Goal: Information Seeking & Learning: Check status

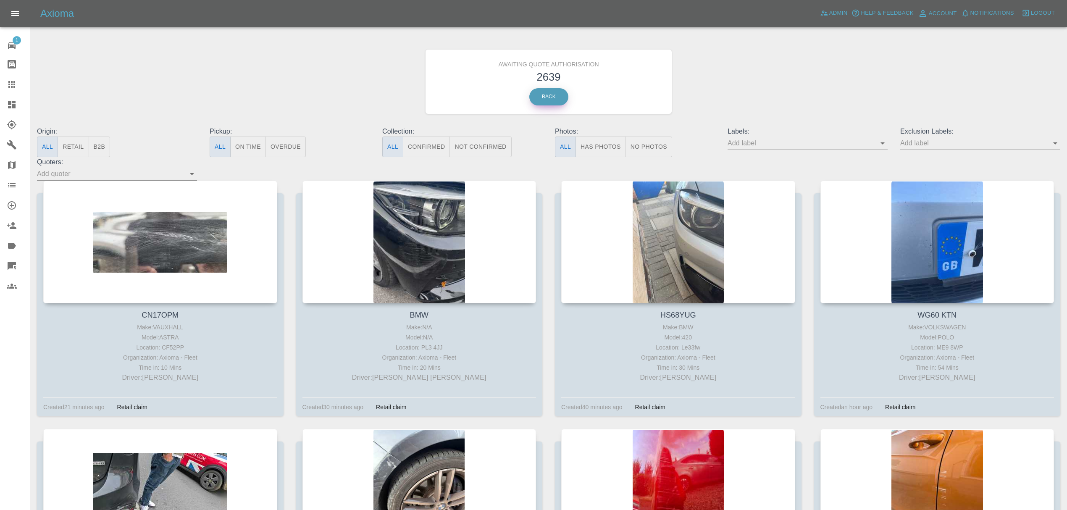
click at [539, 98] on link "Back" at bounding box center [548, 96] width 39 height 17
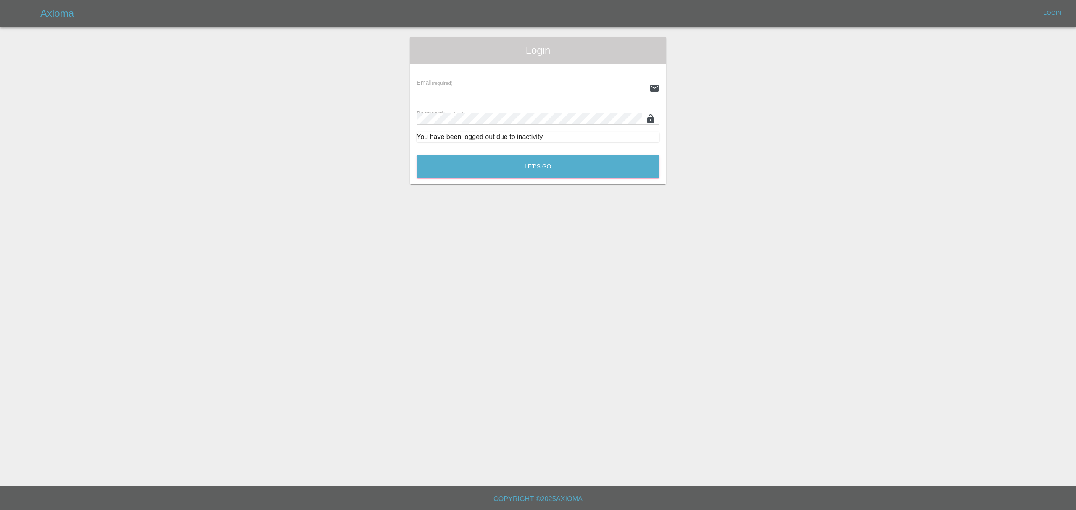
type input "[PERSON_NAME][EMAIL_ADDRESS][DOMAIN_NAME]"
click at [572, 179] on div "Let's Go" at bounding box center [538, 165] width 244 height 32
click at [569, 171] on button "Let's Go" at bounding box center [537, 166] width 243 height 23
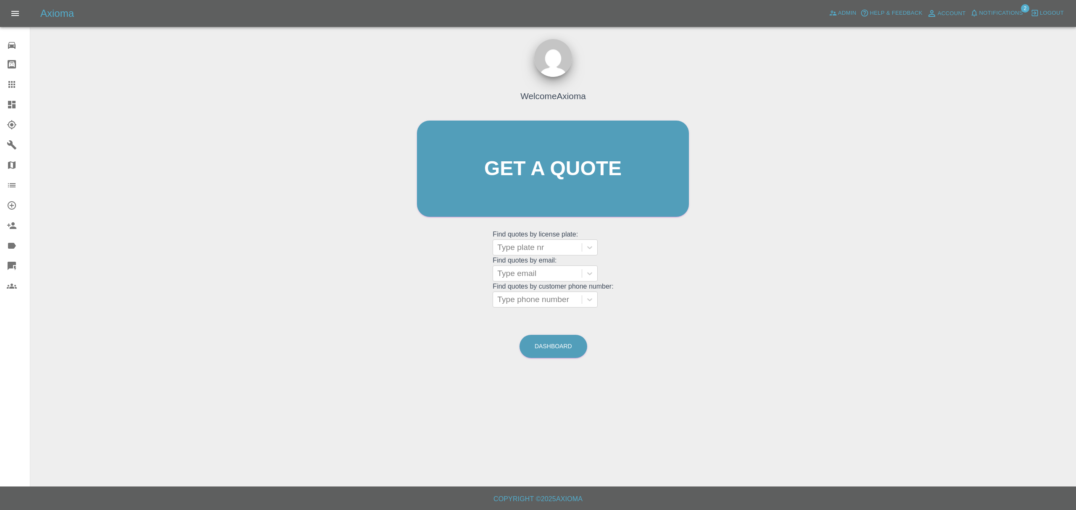
click at [4, 105] on link "Dashboard" at bounding box center [15, 105] width 30 height 20
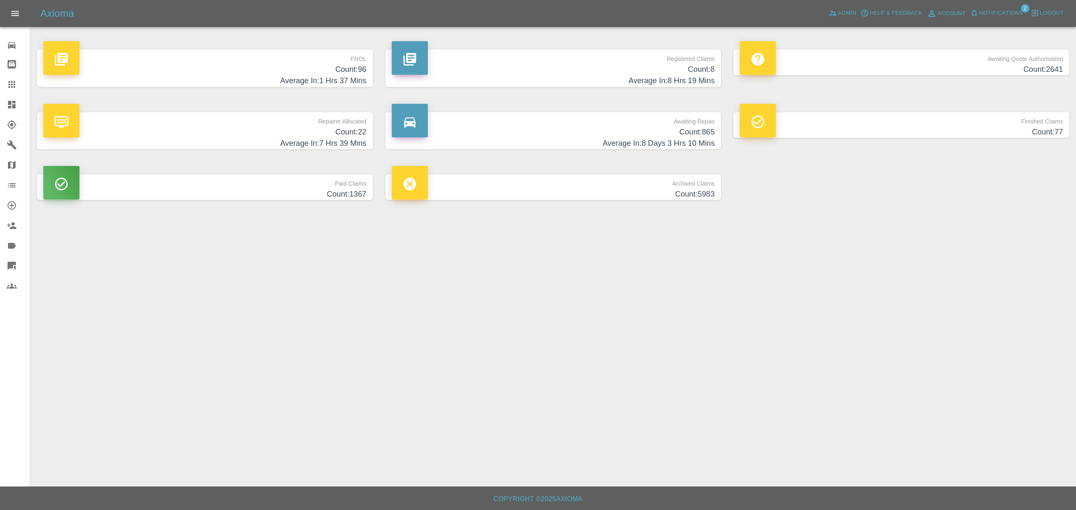
click at [333, 69] on h4 "Count: 96" at bounding box center [204, 69] width 323 height 11
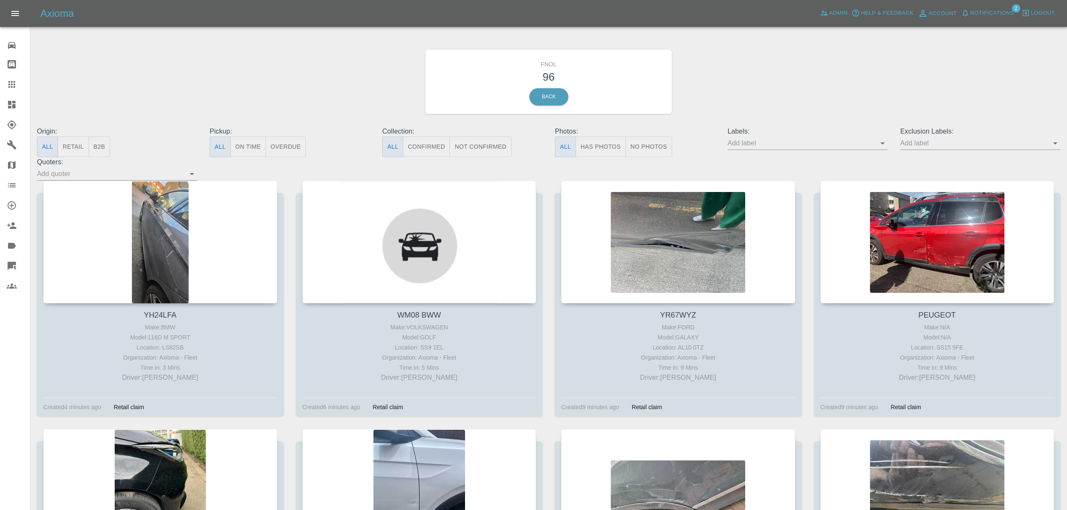
click at [986, 7] on div "Axioma Admin Help & Feedback Account Notifications 2 Logout" at bounding box center [533, 13] width 1067 height 27
click at [985, 12] on span "Notifications" at bounding box center [993, 13] width 44 height 10
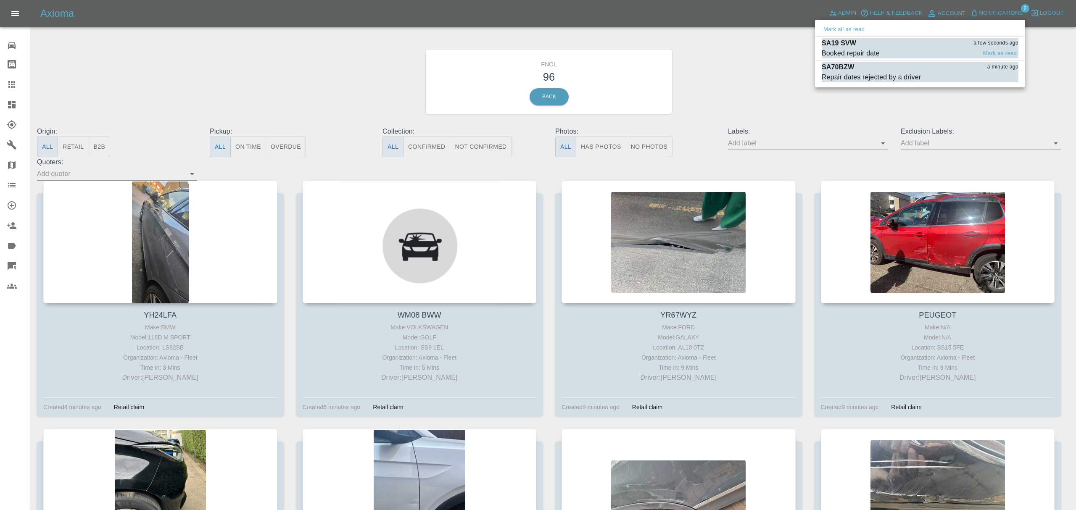
click at [876, 45] on div "SA19 SVW a few seconds ago" at bounding box center [919, 43] width 197 height 10
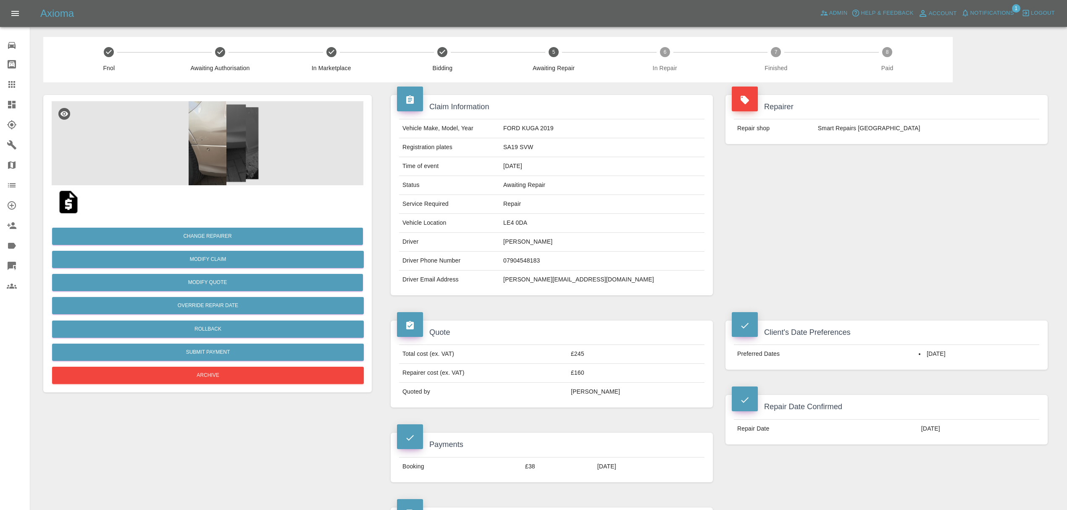
click at [984, 16] on span "Notifications" at bounding box center [993, 13] width 44 height 10
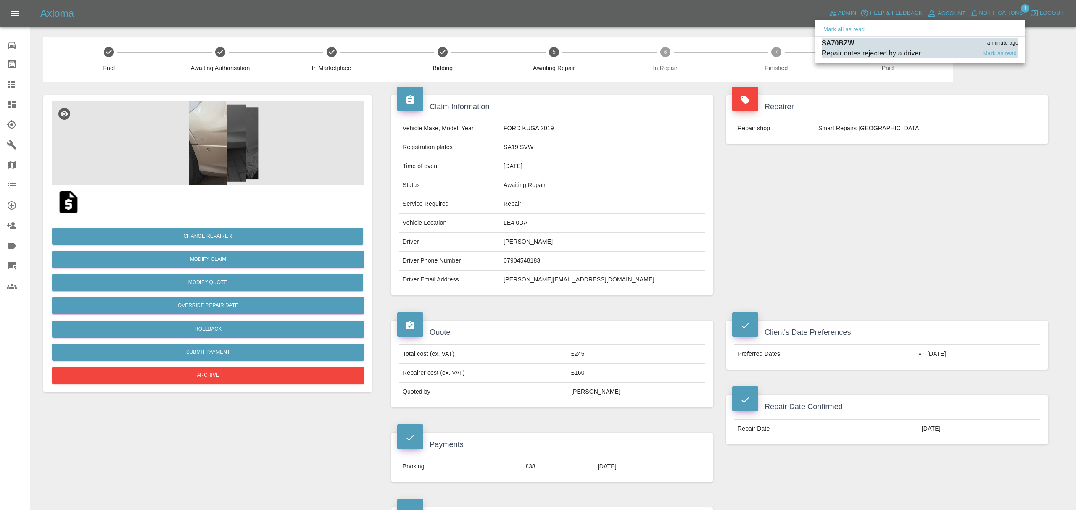
click at [899, 50] on div "Repair dates rejected by a driver" at bounding box center [870, 53] width 99 height 10
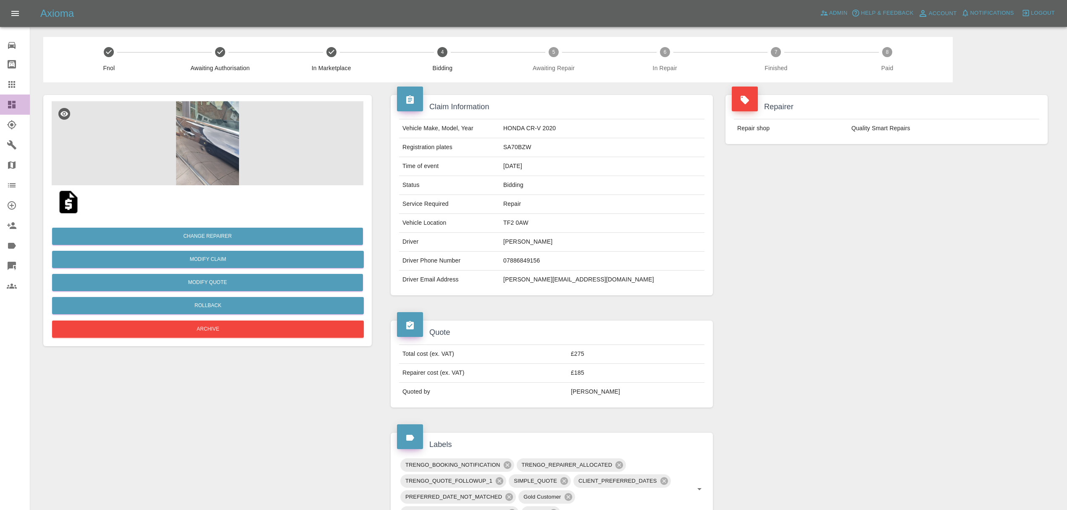
click at [17, 98] on link "Dashboard" at bounding box center [15, 105] width 30 height 20
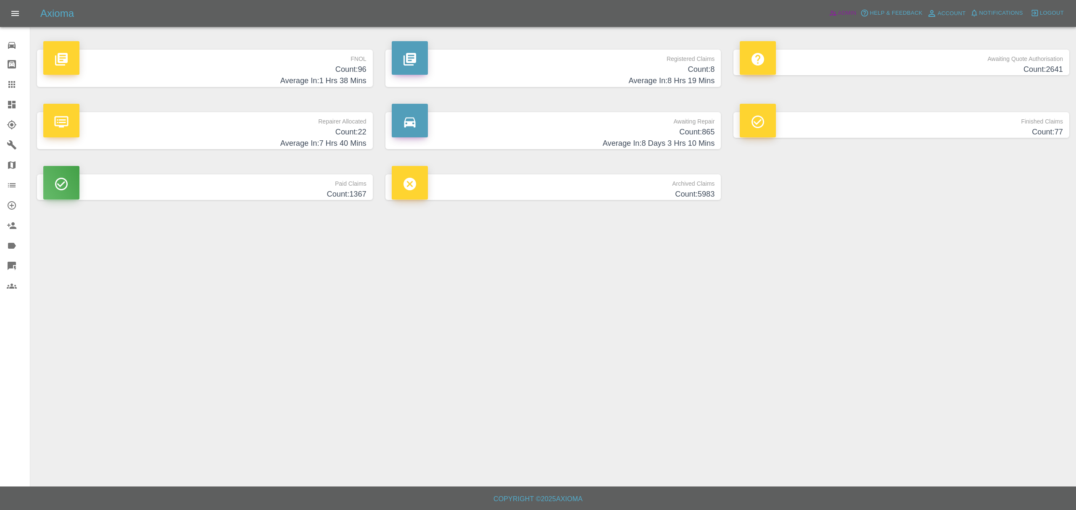
click at [849, 14] on span "Admin" at bounding box center [847, 13] width 18 height 10
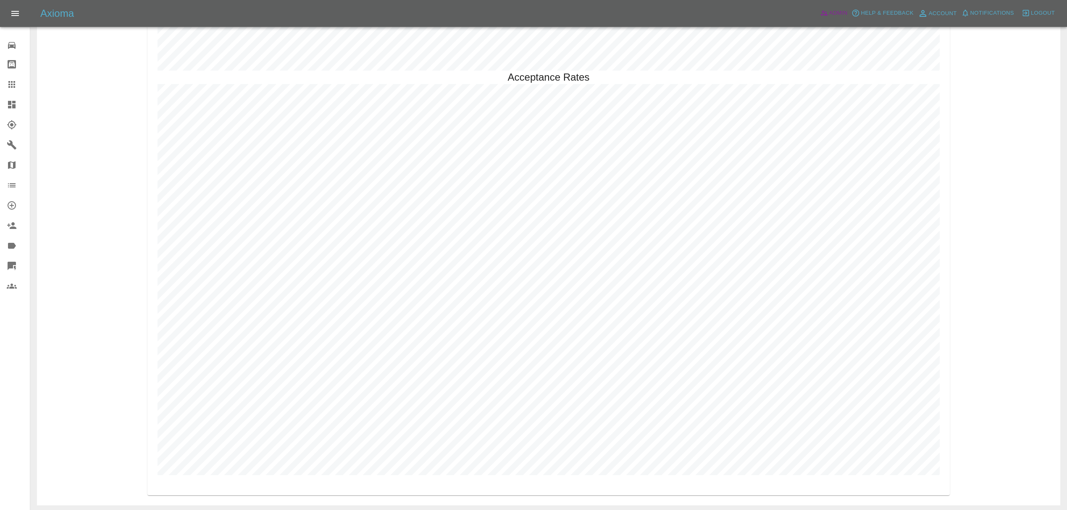
scroll to position [2446, 0]
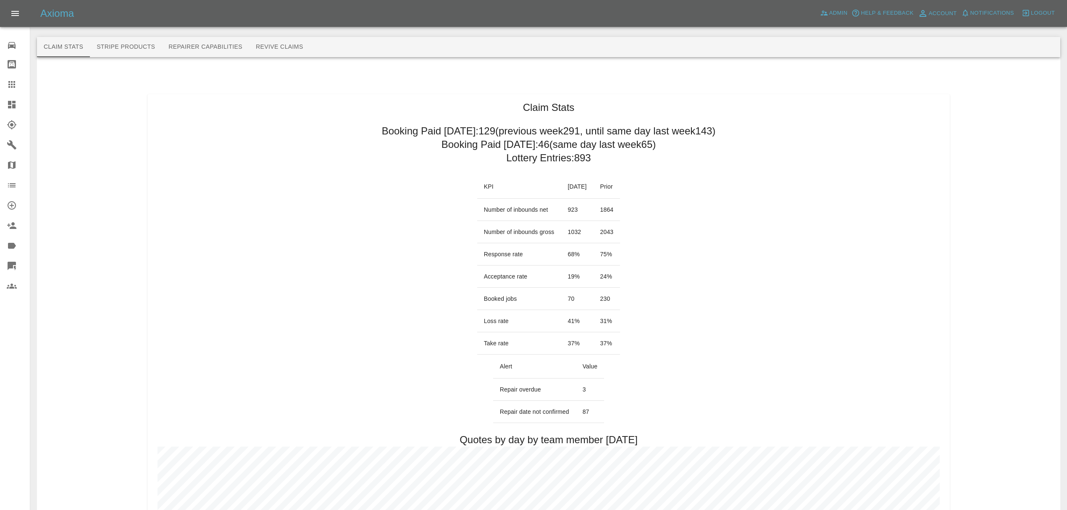
click at [11, 103] on icon at bounding box center [12, 105] width 8 height 8
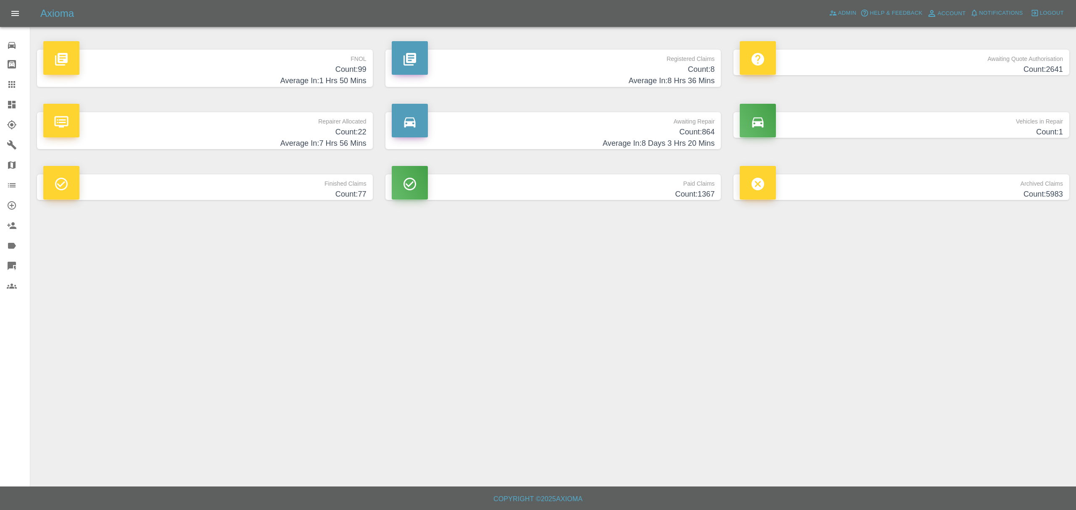
click at [328, 67] on h4 "Count: 99" at bounding box center [204, 69] width 323 height 11
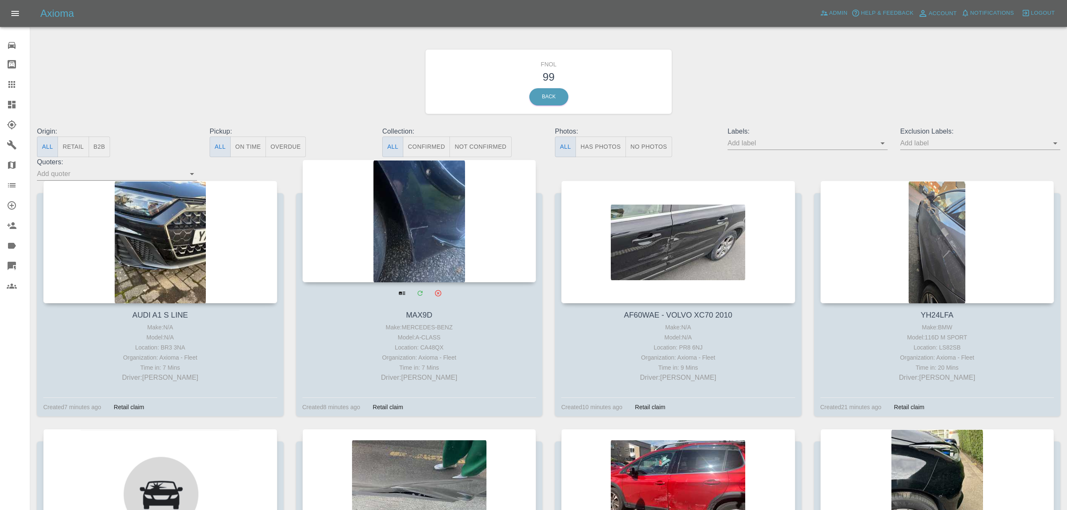
click at [442, 213] on div at bounding box center [420, 221] width 234 height 123
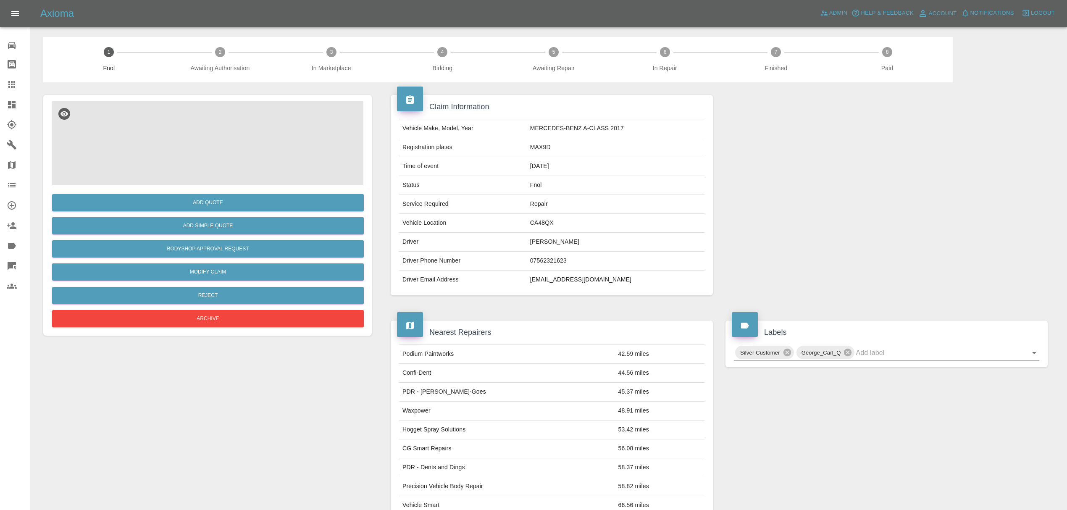
click at [220, 145] on img at bounding box center [208, 143] width 312 height 84
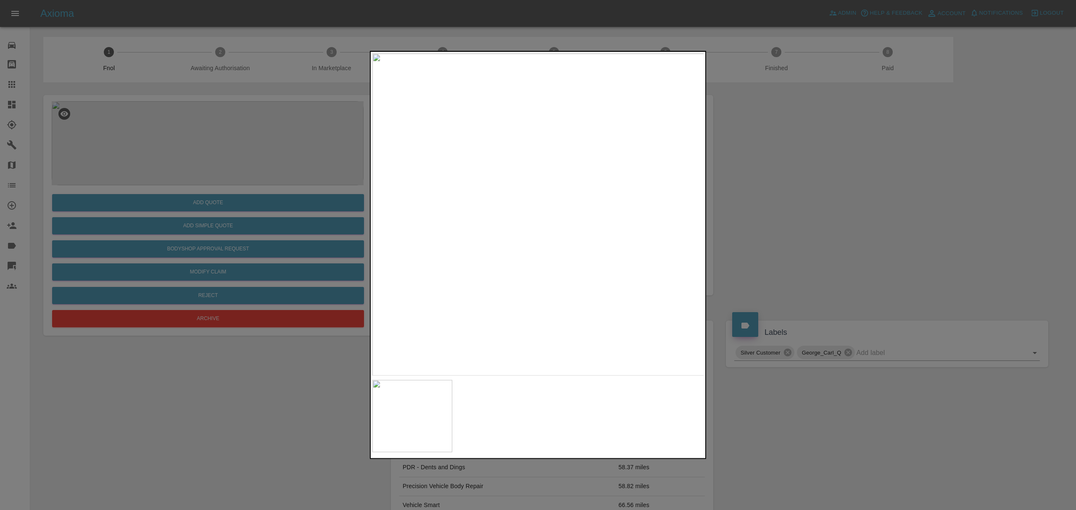
click at [802, 225] on div at bounding box center [538, 255] width 1076 height 510
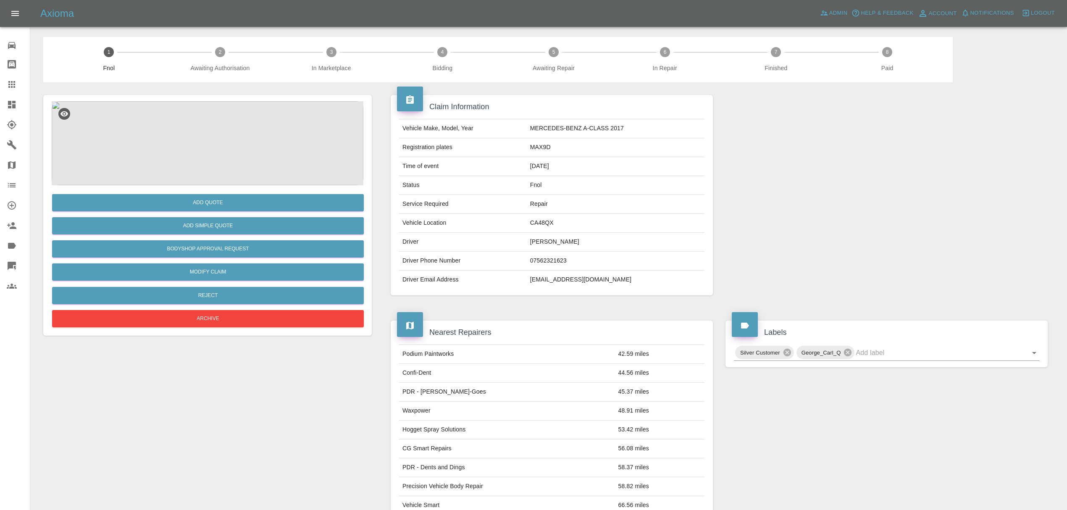
click at [206, 154] on img at bounding box center [208, 143] width 312 height 84
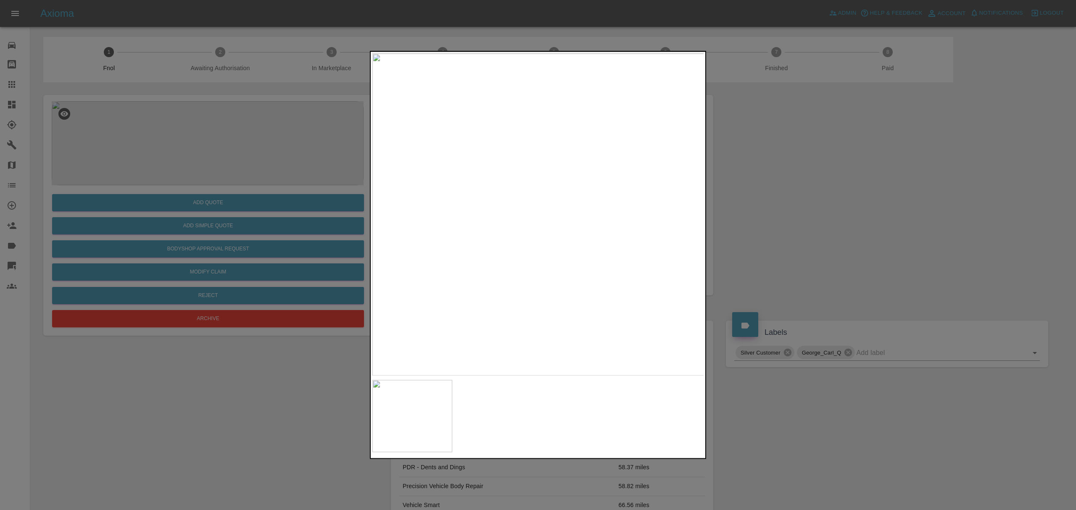
click at [791, 229] on div at bounding box center [538, 255] width 1076 height 510
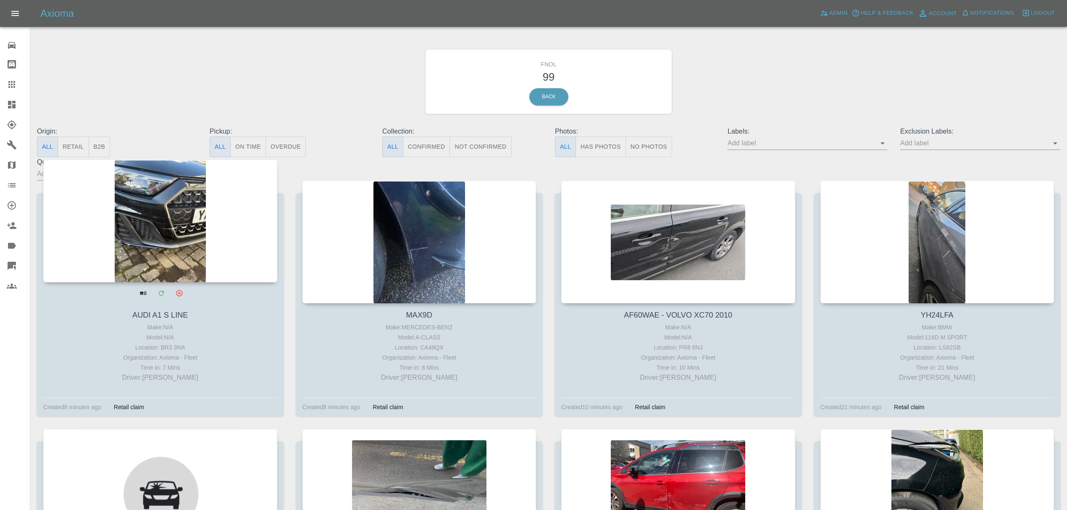
click at [204, 219] on div at bounding box center [160, 221] width 234 height 123
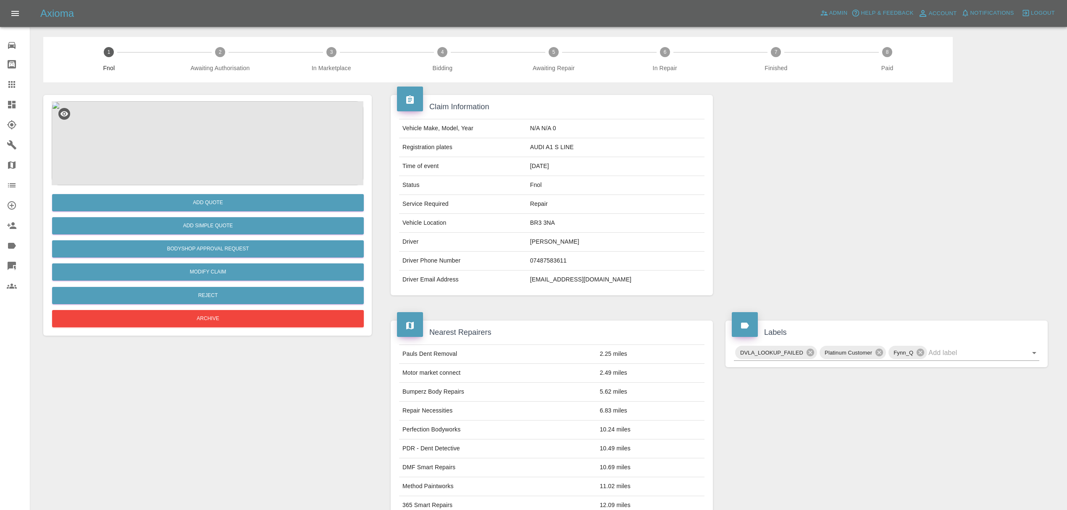
click at [195, 142] on img at bounding box center [208, 143] width 312 height 84
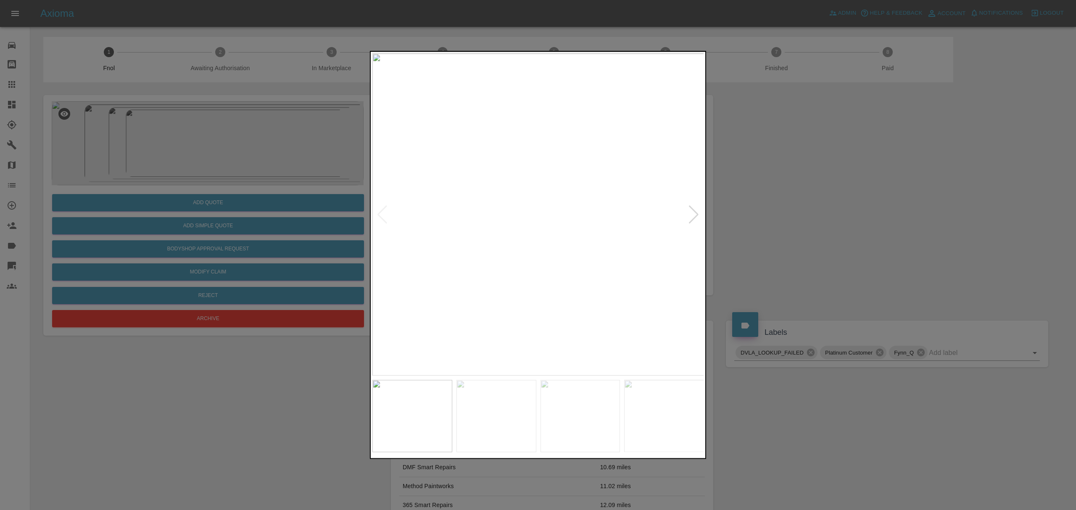
click at [691, 209] on div at bounding box center [693, 214] width 11 height 18
click at [691, 209] on img at bounding box center [538, 214] width 332 height 322
click at [792, 207] on div at bounding box center [538, 255] width 1076 height 510
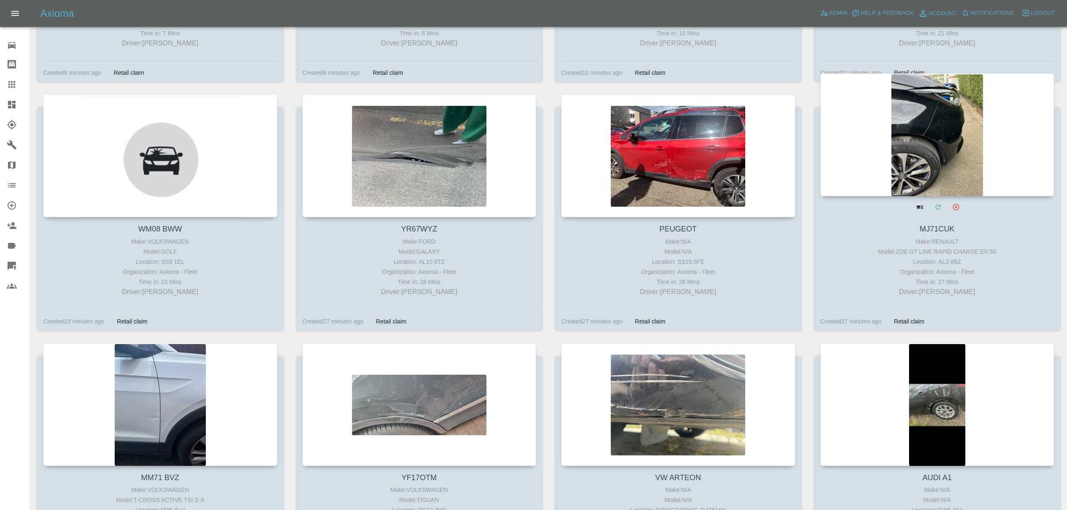
scroll to position [340, 0]
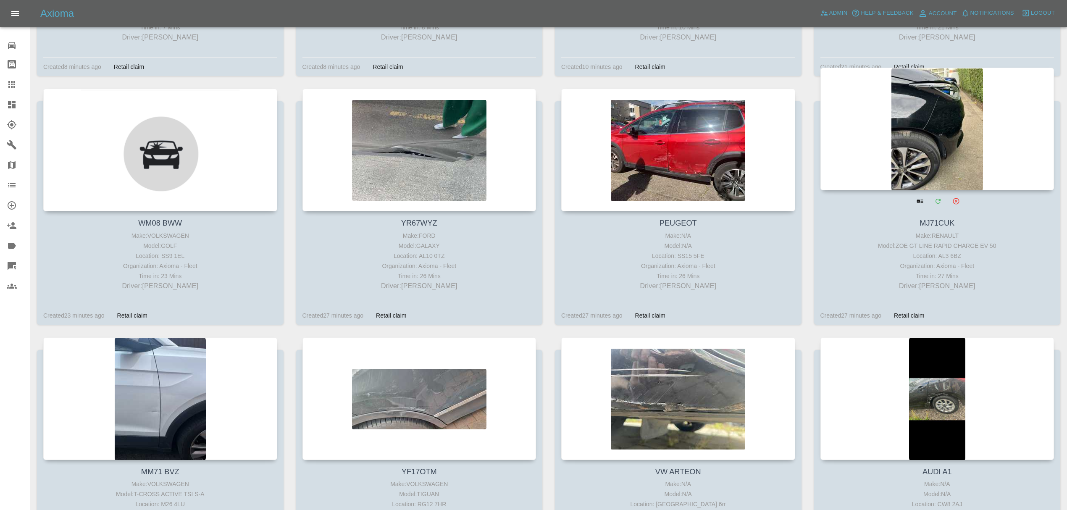
click at [982, 146] on div at bounding box center [938, 129] width 234 height 123
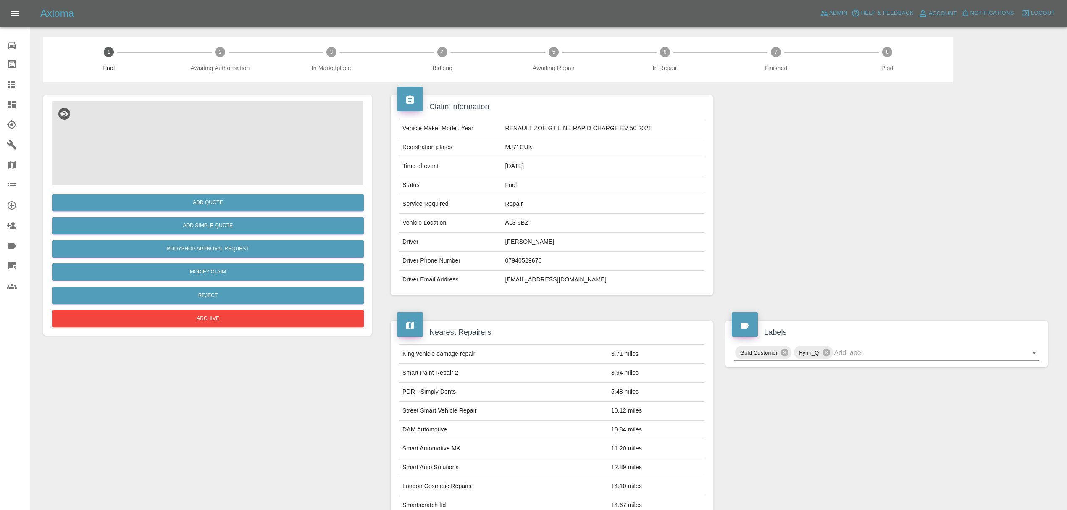
click at [199, 140] on img at bounding box center [208, 143] width 312 height 84
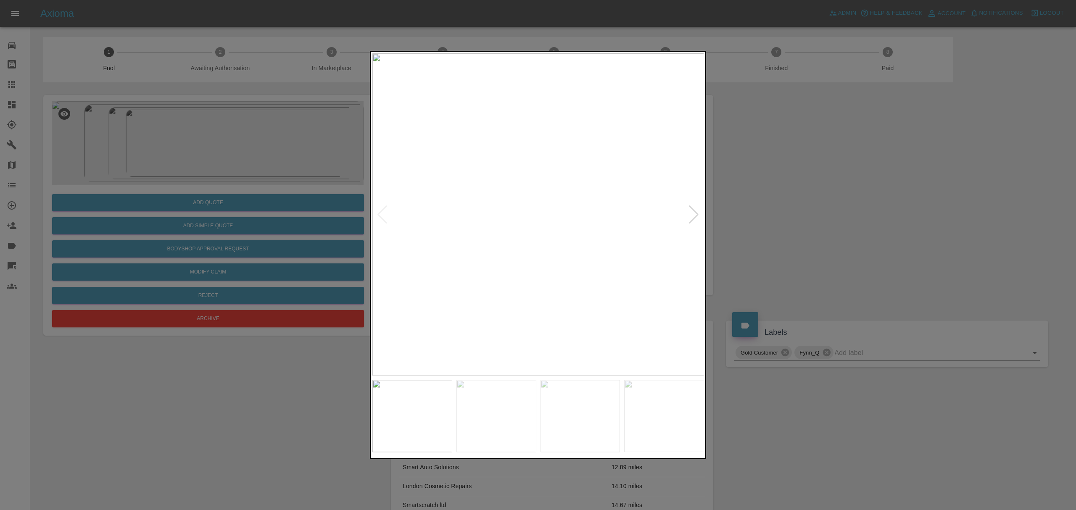
click at [691, 207] on div at bounding box center [693, 214] width 11 height 18
click at [802, 192] on div at bounding box center [538, 255] width 1076 height 510
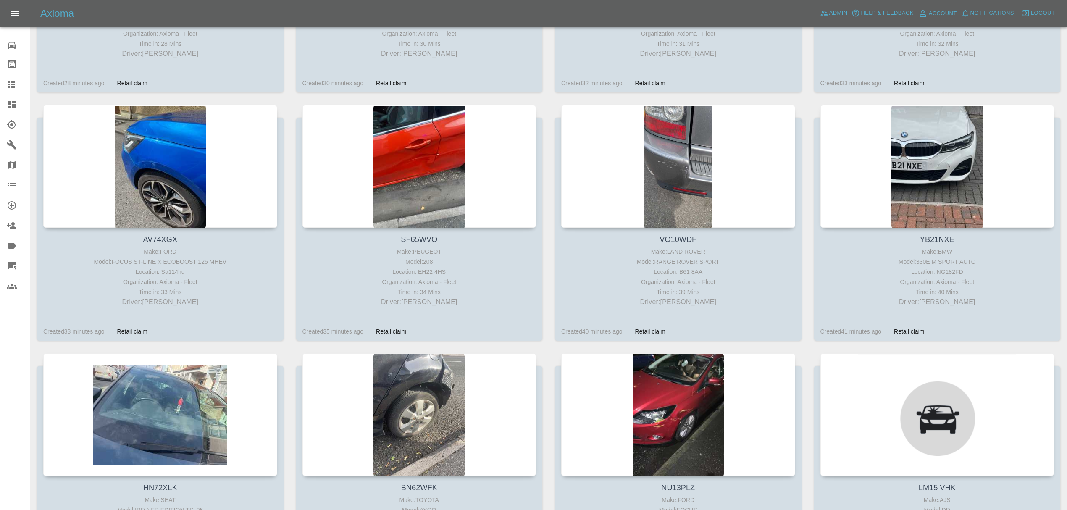
scroll to position [822, 0]
